Goal: Information Seeking & Learning: Learn about a topic

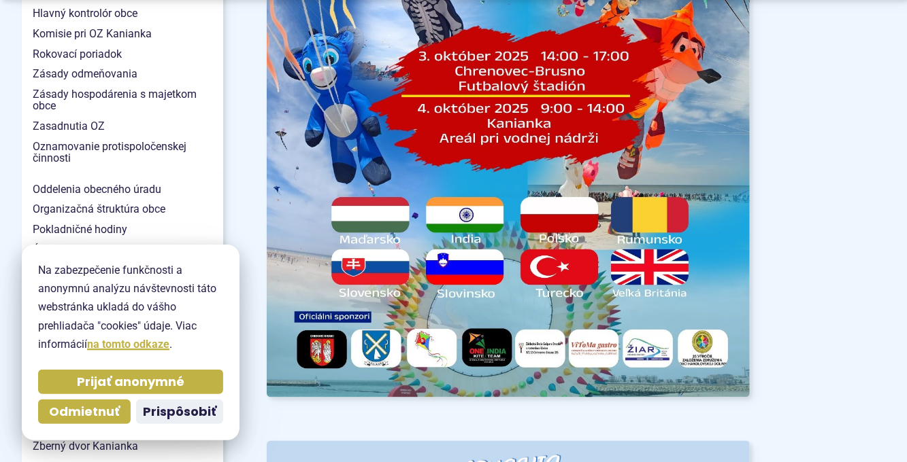
scroll to position [1116, 0]
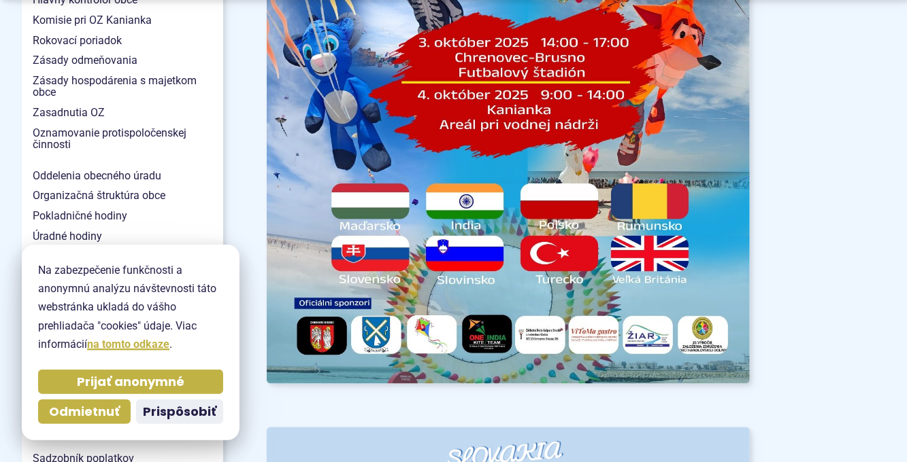
click at [106, 388] on span "Prijať anonymné" at bounding box center [130, 383] width 107 height 16
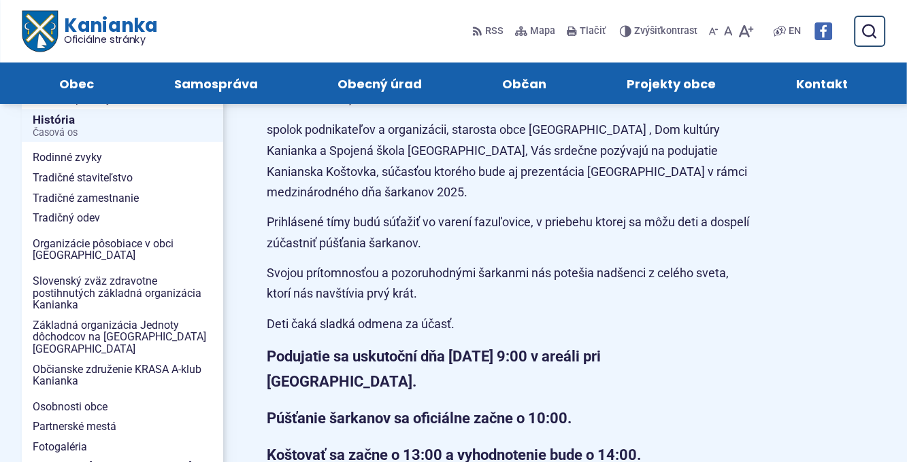
scroll to position [0, 0]
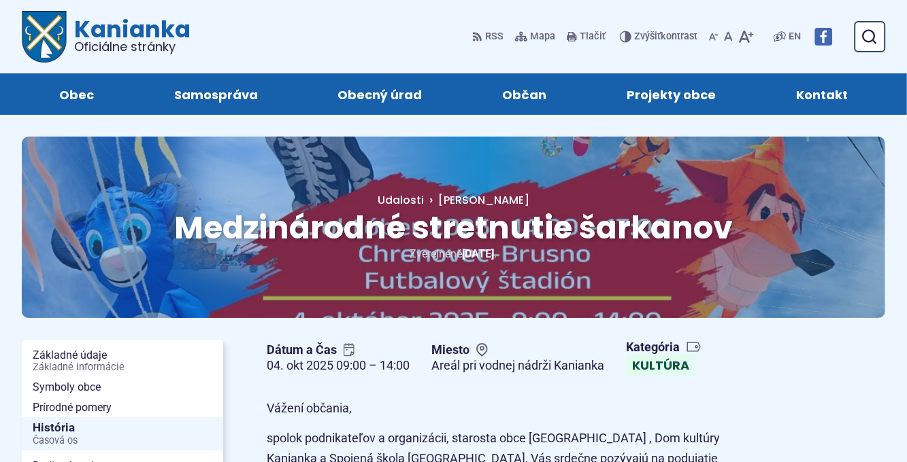
click at [63, 36] on img "Logo Kanianka, prejsť na domovskú stránku." at bounding box center [44, 37] width 45 height 52
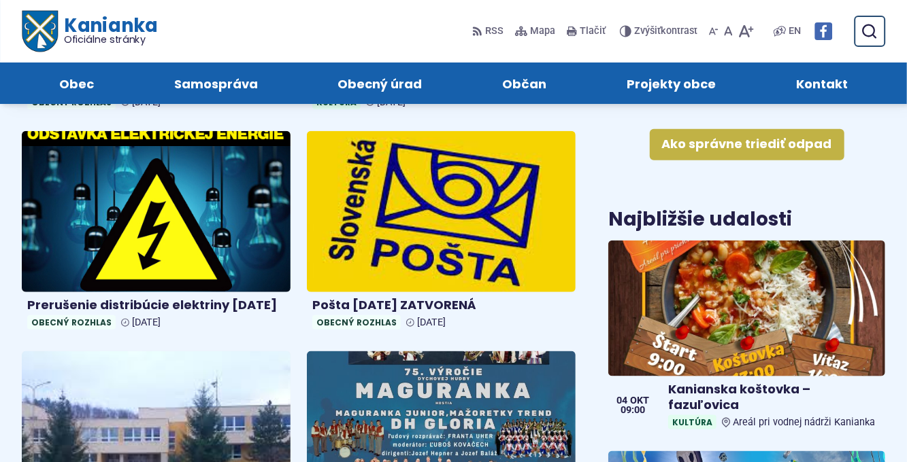
scroll to position [671, 0]
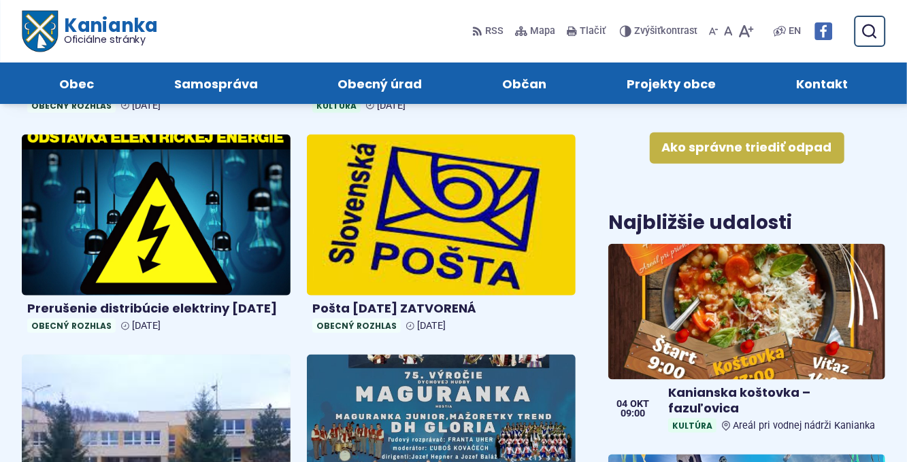
click at [480, 35] on use at bounding box center [477, 31] width 9 height 9
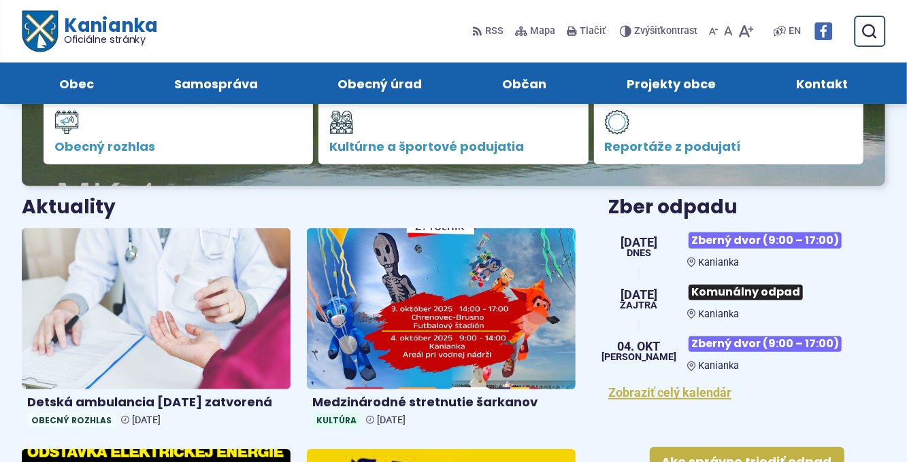
scroll to position [319, 0]
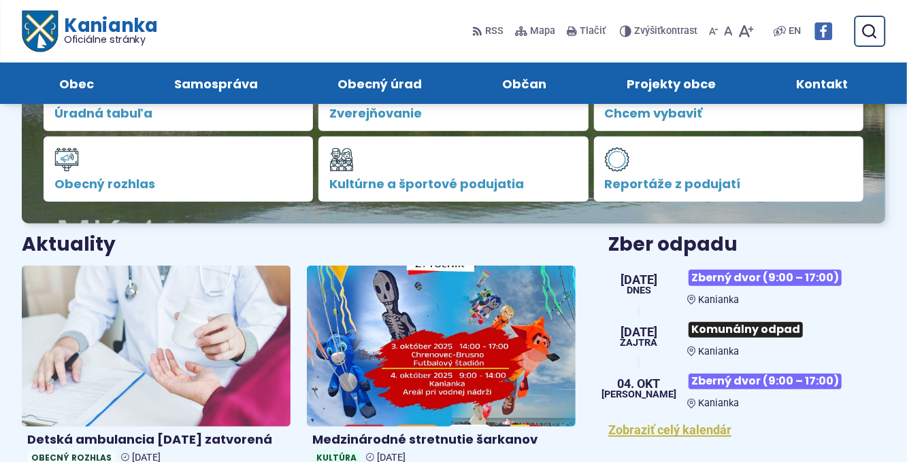
click at [385, 339] on img at bounding box center [441, 346] width 269 height 161
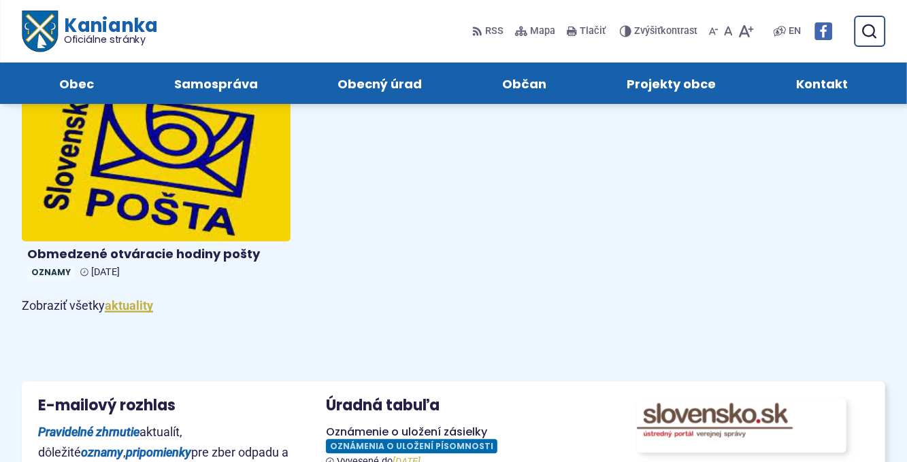
scroll to position [1391, 0]
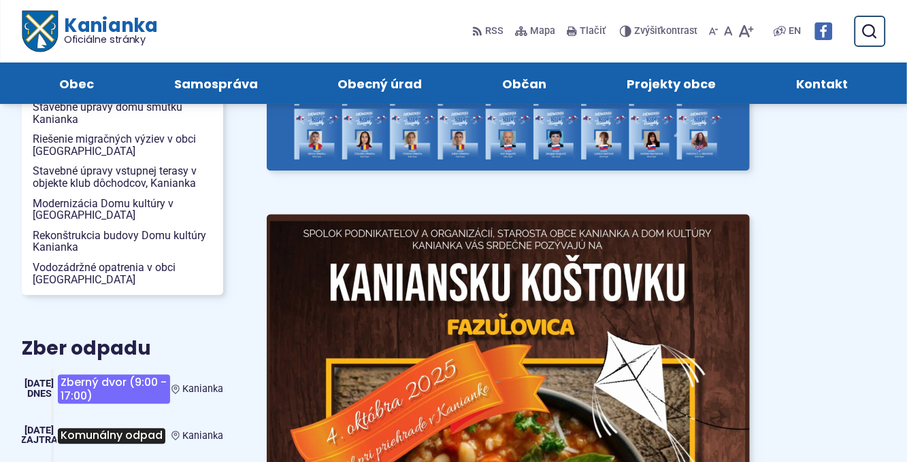
scroll to position [1481, 0]
